Goal: Task Accomplishment & Management: Manage account settings

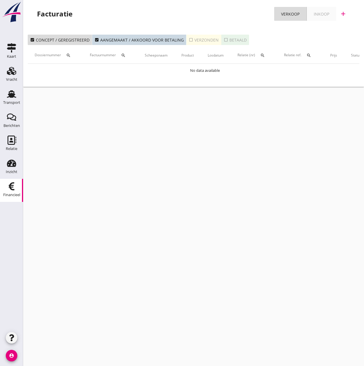
click at [158, 56] on th "Scheepsnaam" at bounding box center [156, 55] width 37 height 16
click at [17, 97] on div "Transport" at bounding box center [12, 93] width 14 height 9
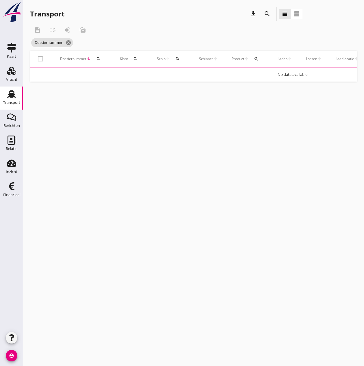
click at [13, 97] on use at bounding box center [11, 94] width 9 height 8
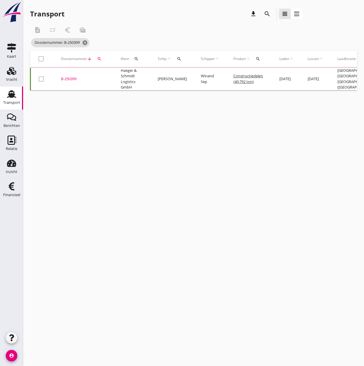
click at [178, 57] on icon "search" at bounding box center [179, 59] width 5 height 5
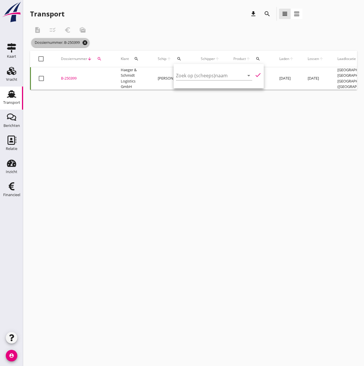
click at [85, 43] on icon "cancel" at bounding box center [85, 43] width 6 height 6
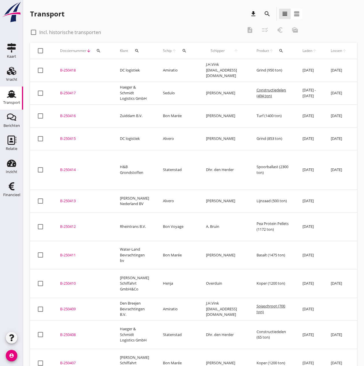
click at [182, 51] on icon "search" at bounding box center [184, 50] width 5 height 5
click at [186, 70] on input "Zoek op (scheeps)naam" at bounding box center [207, 67] width 60 height 9
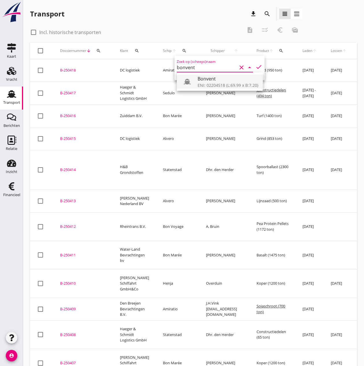
click at [219, 81] on div "Bonvent" at bounding box center [227, 78] width 61 height 7
click at [255, 67] on icon "check" at bounding box center [258, 66] width 7 height 7
type input "Bonvent"
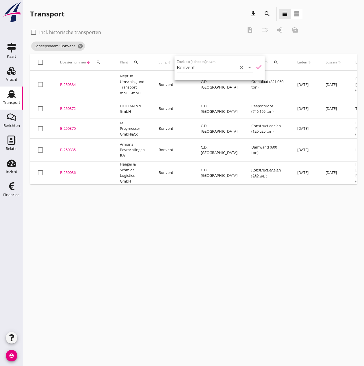
click at [34, 31] on div at bounding box center [34, 32] width 10 height 10
checkbox input "true"
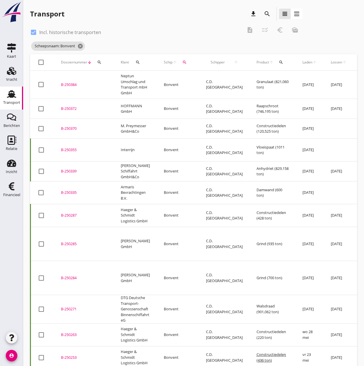
click at [69, 82] on div "B-250384" at bounding box center [84, 85] width 46 height 6
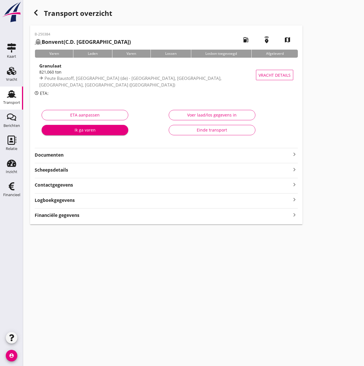
click at [66, 216] on strong "Financiële gegevens" at bounding box center [57, 215] width 45 height 7
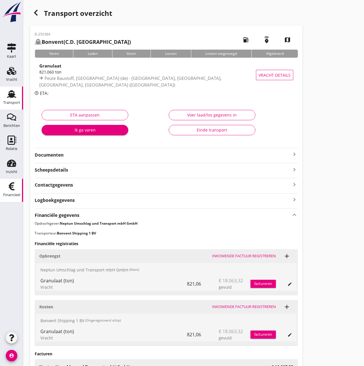
click at [15, 189] on icon "Financieel" at bounding box center [11, 186] width 9 height 9
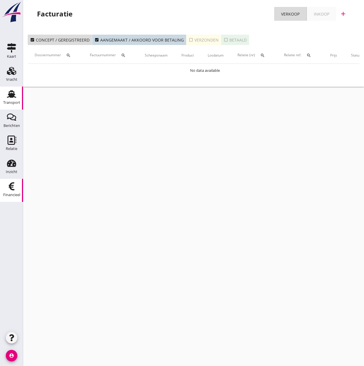
click at [11, 99] on div "Transport" at bounding box center [11, 103] width 17 height 8
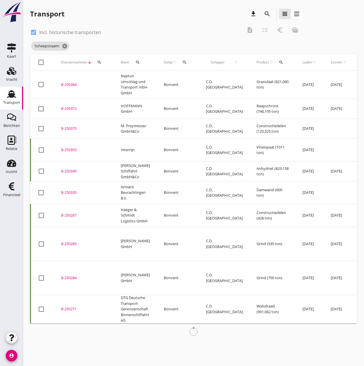
click at [68, 83] on div "B-250384" at bounding box center [84, 85] width 46 height 6
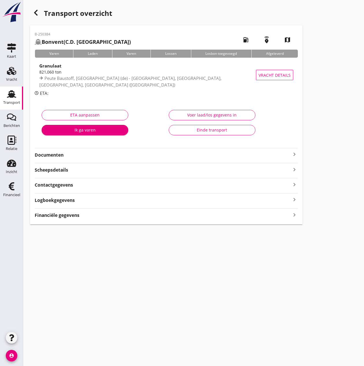
click at [50, 216] on strong "Financiële gegevens" at bounding box center [57, 215] width 45 height 7
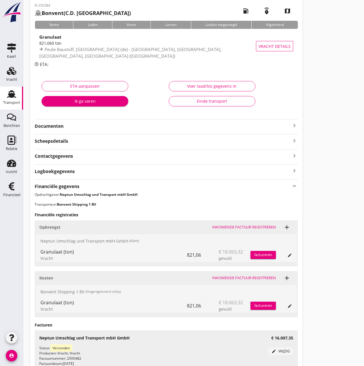
scroll to position [82, 0]
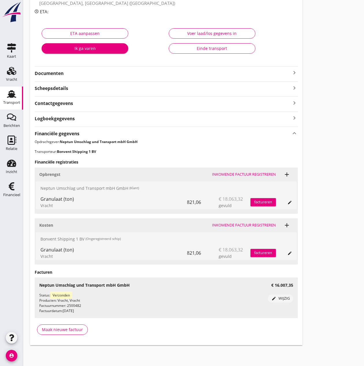
click at [281, 287] on h3 "€ 16.007,35" at bounding box center [282, 285] width 22 height 6
click at [61, 308] on div "Status: Verzonden Producten: Vracht, Vracht Factuurnummer: 2500482 Factuurdatum…" at bounding box center [153, 303] width 228 height 21
click at [12, 191] on icon "Financieel" at bounding box center [11, 186] width 9 height 9
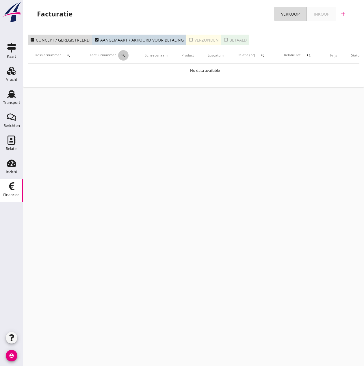
click at [124, 55] on icon "search" at bounding box center [123, 55] width 5 height 5
click at [127, 73] on input "Zoeken op factuurnummer..." at bounding box center [152, 72] width 60 height 9
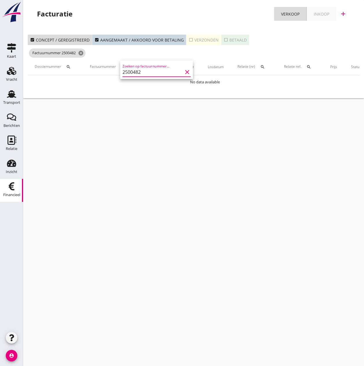
type input "2500482"
click at [186, 40] on button "check_box_outline_blank Verzonden" at bounding box center [203, 40] width 35 height 10
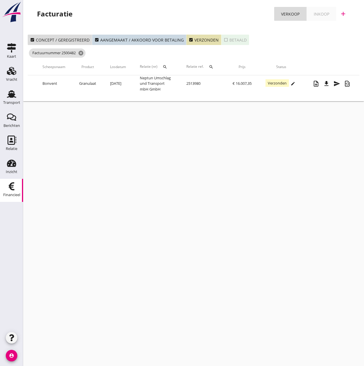
scroll to position [0, 110]
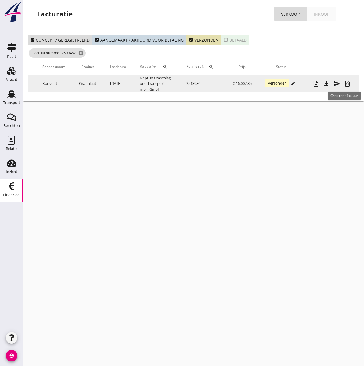
click at [346, 84] on icon "restore_page" at bounding box center [346, 83] width 7 height 7
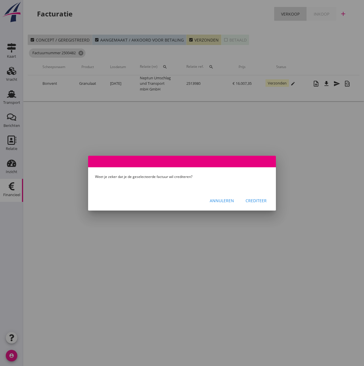
click at [255, 198] on div "Crediteer" at bounding box center [255, 201] width 21 height 6
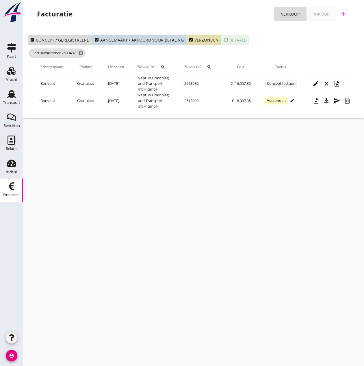
scroll to position [0, 103]
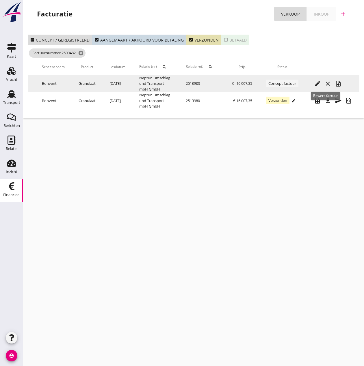
click at [321, 84] on icon "edit" at bounding box center [317, 83] width 7 height 7
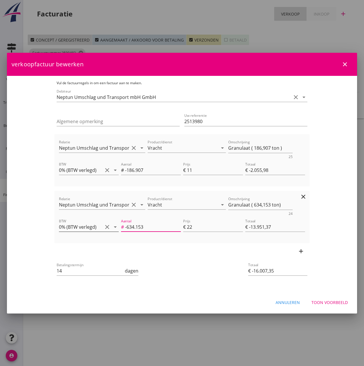
drag, startPoint x: 146, startPoint y: 227, endPoint x: 96, endPoint y: 224, distance: 50.6
click at [96, 224] on div "BTW 0% (BTW verlegd) clear arrow_drop_down Aantal # -634.153 Prijs € 22 Totaal …" at bounding box center [182, 228] width 248 height 22
type input "6"
type input "€ 132,00"
type input "€ -1.923,98"
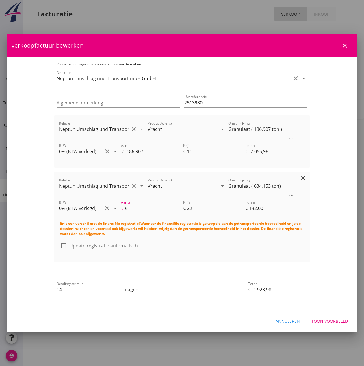
type input "62"
type input "€ 1.364,00"
type input "€ -691,98"
type input "624"
type input "€ 13.728,00"
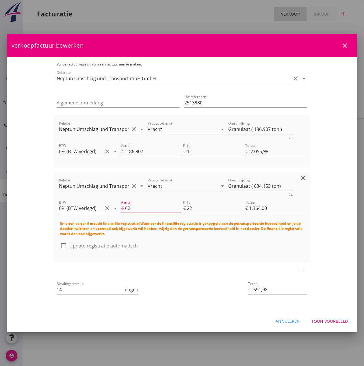
type input "€ 11.672,02"
type input "6247"
type input "€ 137.434,00"
type input "€ 135.378,02"
type input "62478"
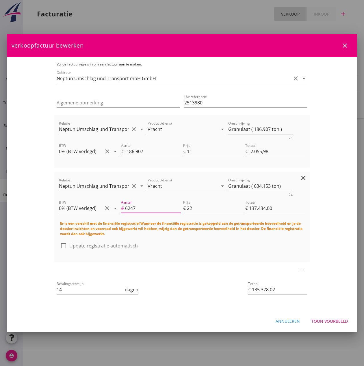
type input "€ 1.374.516,00"
type input "€ 1.372.460,02"
type input "624783"
type input "€ 13.745.226,00"
type input "€ 13.743.170,02"
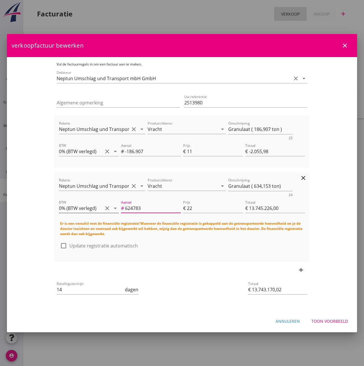
type input "62478"
type input "€ 1.374.516,00"
type input "€ 1.372.460,02"
type input "6247"
type input "€ 137.434,00"
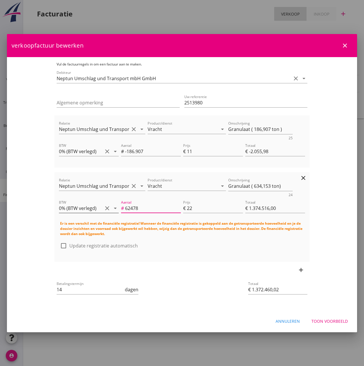
type input "€ 135.378,02"
type input "624"
type input "€ 13.728,00"
type input "€ 11.672,02"
type input "62"
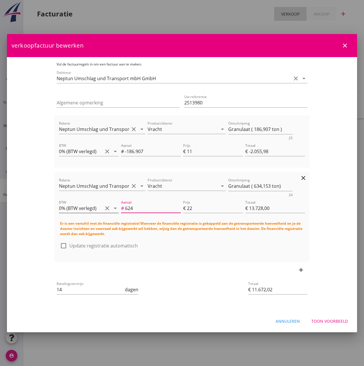
type input "€ 1.364,00"
type input "€ -691,98"
type input "6"
type input "€ 132,00"
type input "€ -1.923,98"
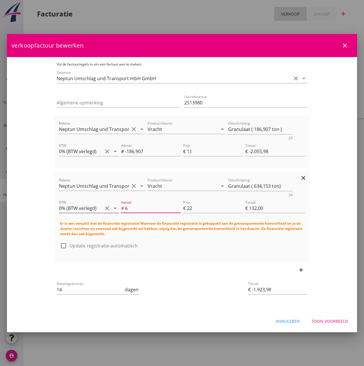
type input "€ 0,00"
type input "€ -2.055,98"
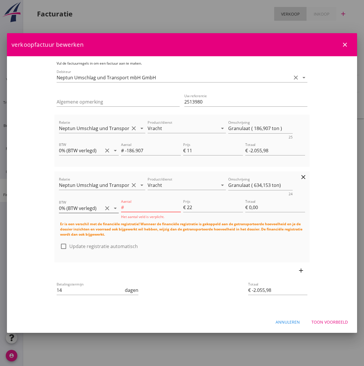
type input "-9"
type input "€ -198,00"
type input "€ -2.253,98"
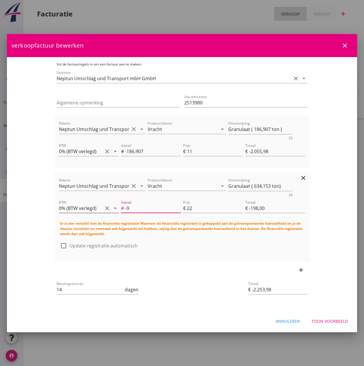
type input "€ 0,00"
type input "€ -2.055,98"
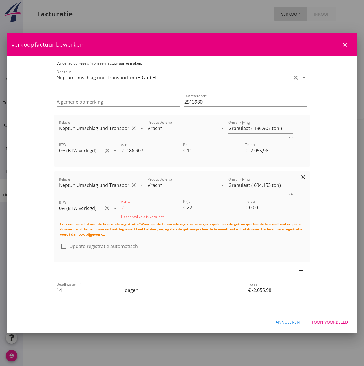
type input "-9.3"
type input "€ -204,60"
type input "€ -2.260,58"
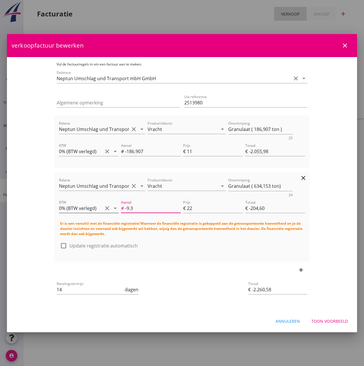
type input "-9.37"
type input "€ -206,14"
type input "€ -2.262,12"
type input "-9.37"
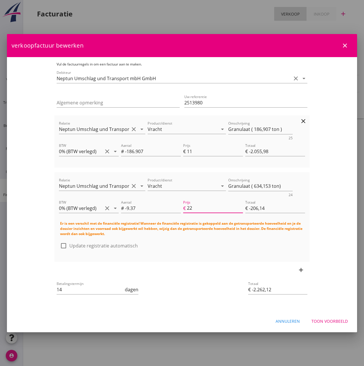
click at [307, 123] on icon "clear" at bounding box center [303, 121] width 7 height 7
type input "€ -206,14"
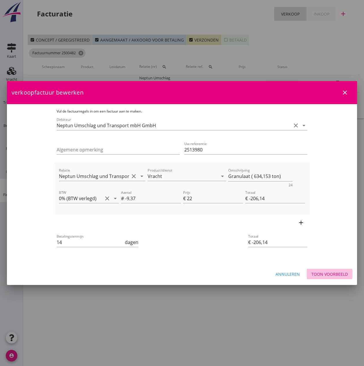
click at [327, 274] on div "Toon voorbeeld" at bounding box center [329, 274] width 36 height 6
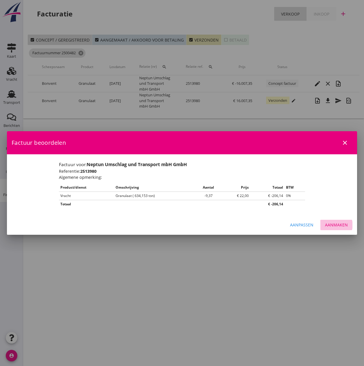
click at [334, 225] on div "Aanmaken" at bounding box center [336, 225] width 23 height 6
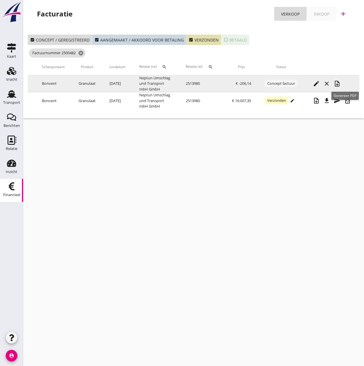
click at [340, 83] on icon "note_add" at bounding box center [336, 83] width 7 height 7
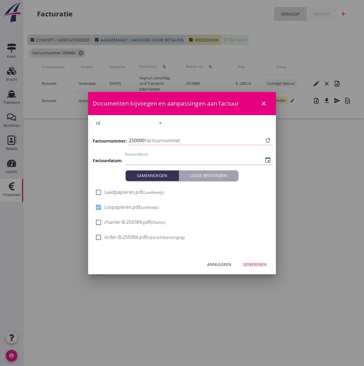
type input "[DATE]"
type input "484"
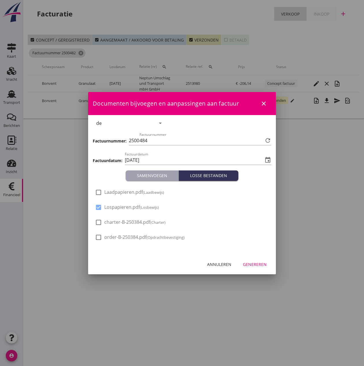
click at [113, 194] on span "Laadpapieren.pdf (Laadbewijs)" at bounding box center [134, 192] width 60 height 6
checkbox input "true"
click at [260, 261] on button "Genereren" at bounding box center [254, 264] width 33 height 10
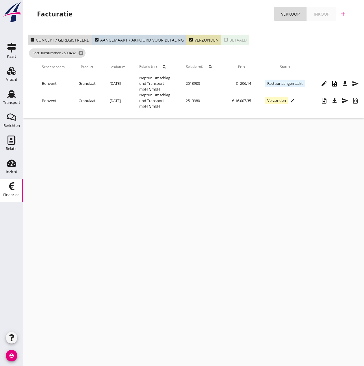
scroll to position [0, 119]
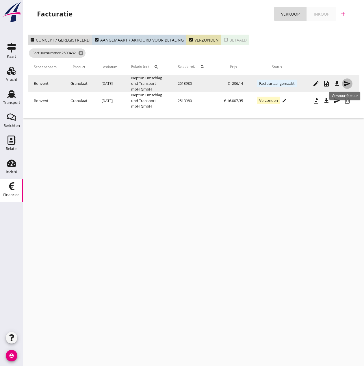
click at [347, 84] on icon "send" at bounding box center [346, 83] width 7 height 7
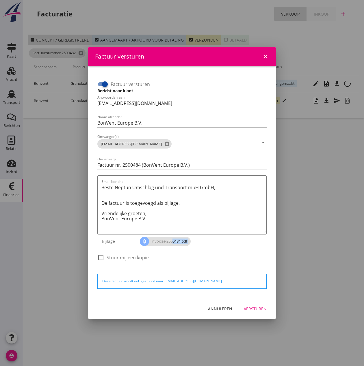
drag, startPoint x: 170, startPoint y: 243, endPoint x: 163, endPoint y: 253, distance: 12.2
click at [160, 258] on div "Factuur versturen Bericht naar klant Antwoorden aan [EMAIL_ADDRESS][DOMAIN_NAME…" at bounding box center [182, 171] width 174 height 197
click at [143, 240] on icon "attach_file" at bounding box center [144, 241] width 9 height 9
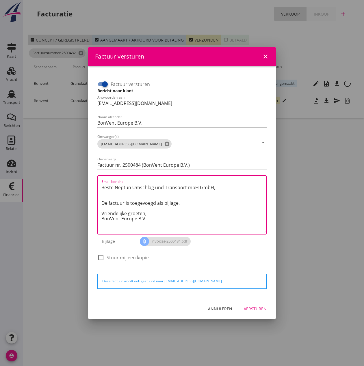
drag, startPoint x: 150, startPoint y: 213, endPoint x: 76, endPoint y: 178, distance: 81.7
click at [76, 178] on div "Factuur versturen close Factuur versturen Bericht naar klant Antwoorden aan [EM…" at bounding box center [182, 183] width 364 height 366
paste textarea "Liebe [PERSON_NAME], Hiermit sende ich Ihnen eine Gutschrift für die zu viel be…"
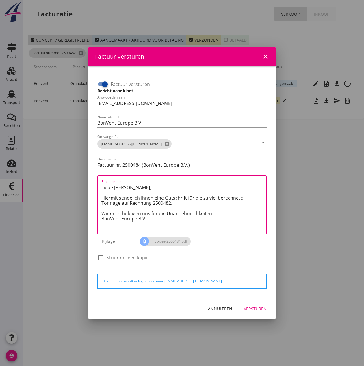
click at [151, 221] on textarea "Liebe [PERSON_NAME], Hiermit sende ich Ihnen eine Gutschrift für die zu viel be…" at bounding box center [183, 208] width 165 height 51
type textarea "Liebe [PERSON_NAME], Hiermit sende ich Ihnen eine Gutschrift für die zu viel be…"
click at [253, 310] on div "Versturen" at bounding box center [255, 309] width 23 height 6
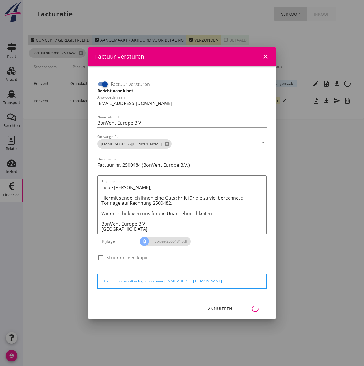
scroll to position [0, 110]
